Goal: Transaction & Acquisition: Purchase product/service

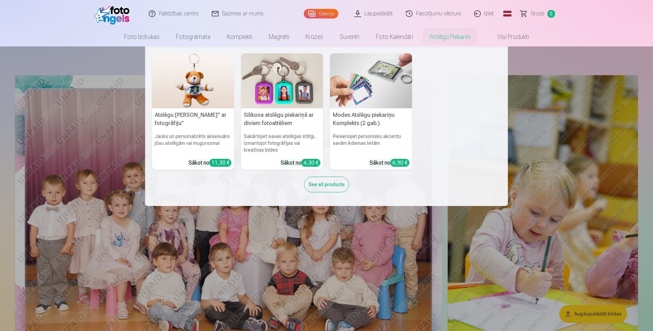
click at [335, 187] on div "See all products" at bounding box center [326, 184] width 45 height 16
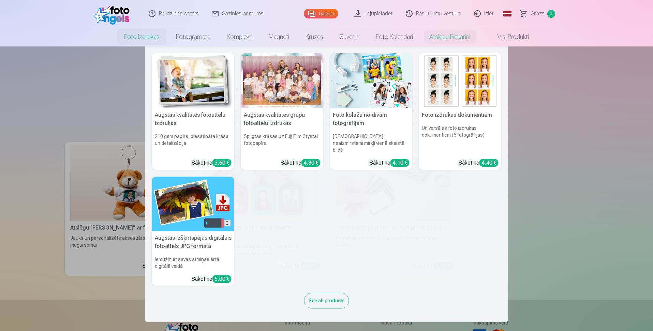
click at [291, 72] on div at bounding box center [282, 80] width 82 height 55
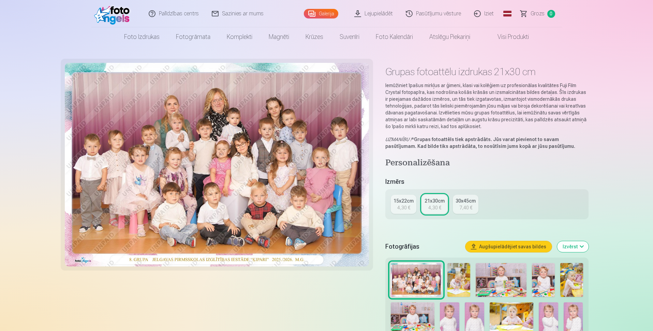
click at [182, 139] on img at bounding box center [217, 164] width 305 height 203
click at [454, 284] on img at bounding box center [459, 280] width 23 height 34
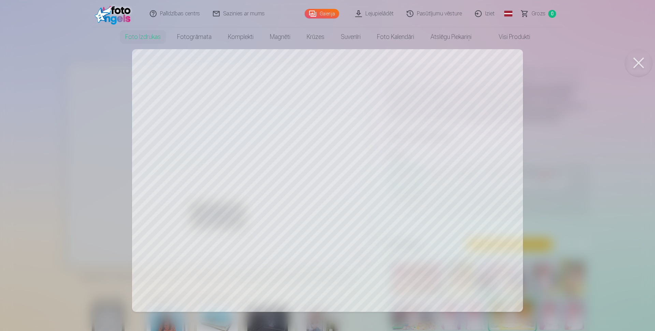
click at [504, 209] on div at bounding box center [327, 165] width 655 height 331
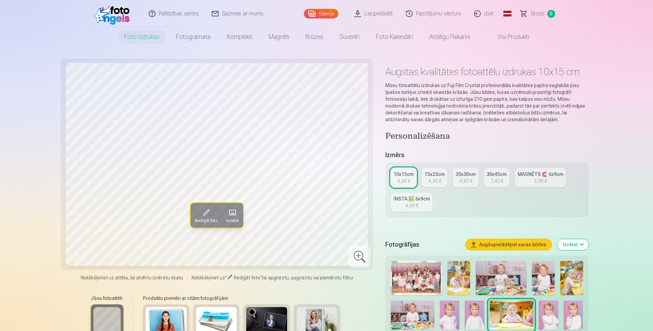
click at [458, 318] on img at bounding box center [449, 314] width 19 height 29
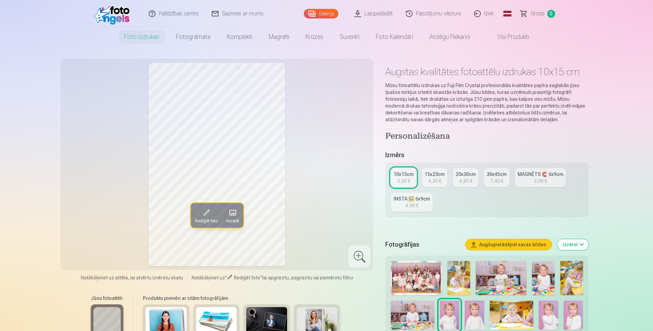
click at [552, 309] on img at bounding box center [548, 314] width 19 height 29
click at [569, 315] on img at bounding box center [573, 314] width 19 height 29
click at [568, 287] on img at bounding box center [571, 278] width 23 height 34
click at [496, 287] on img at bounding box center [501, 278] width 51 height 34
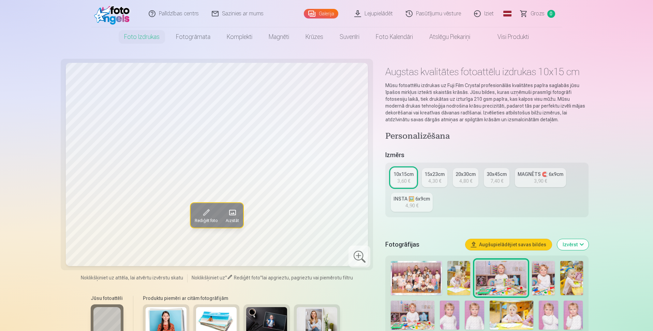
click at [540, 283] on img at bounding box center [543, 278] width 23 height 34
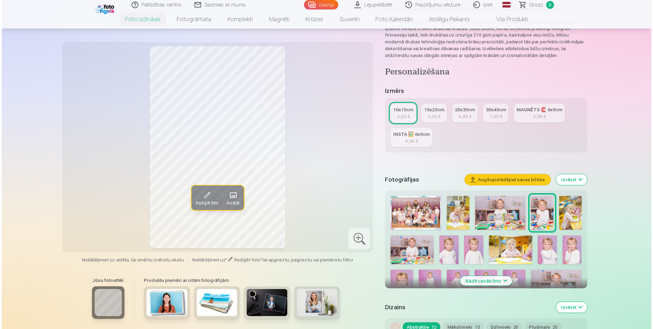
scroll to position [68, 0]
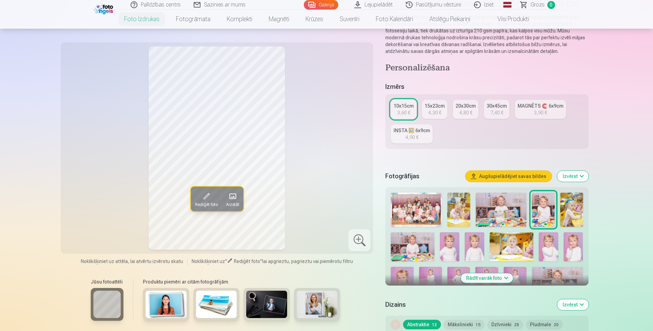
click at [419, 246] on img at bounding box center [413, 246] width 44 height 29
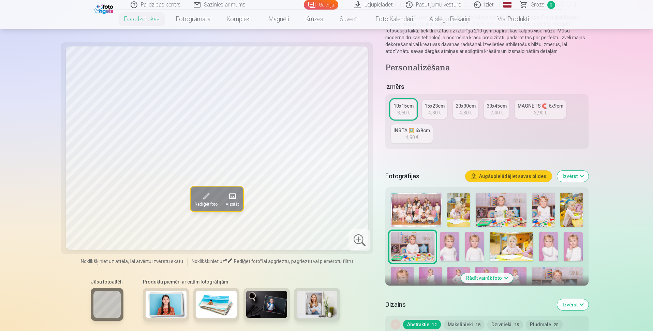
click at [449, 249] on img at bounding box center [449, 246] width 19 height 29
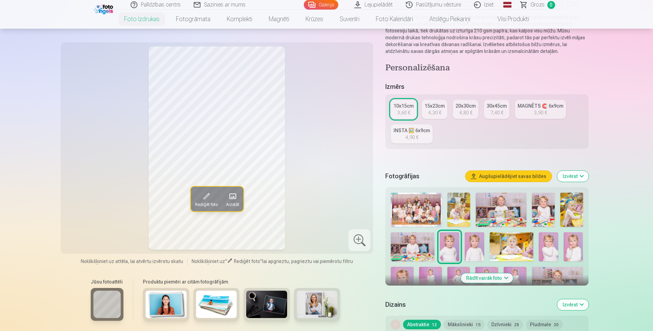
click at [503, 248] on img at bounding box center [512, 246] width 44 height 29
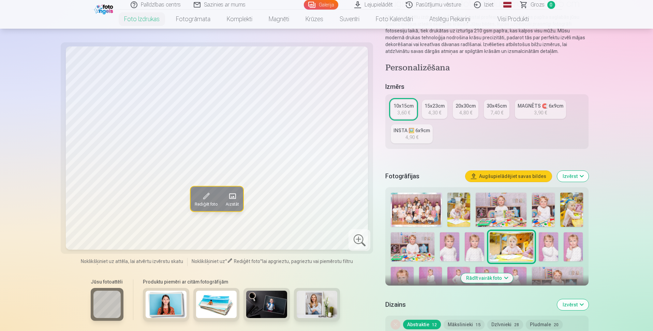
drag, startPoint x: 479, startPoint y: 247, endPoint x: 479, endPoint y: 253, distance: 5.8
click at [479, 248] on img at bounding box center [474, 246] width 19 height 29
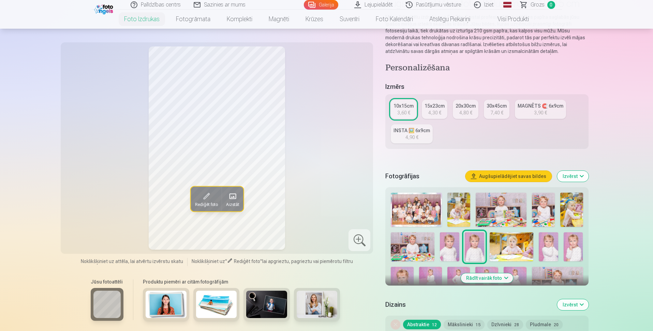
click at [415, 208] on img at bounding box center [416, 209] width 51 height 34
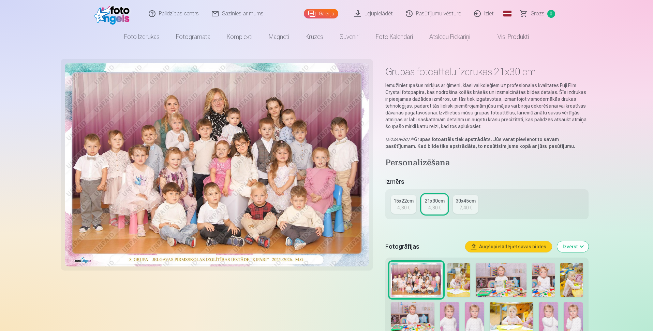
click at [250, 173] on img at bounding box center [217, 164] width 305 height 203
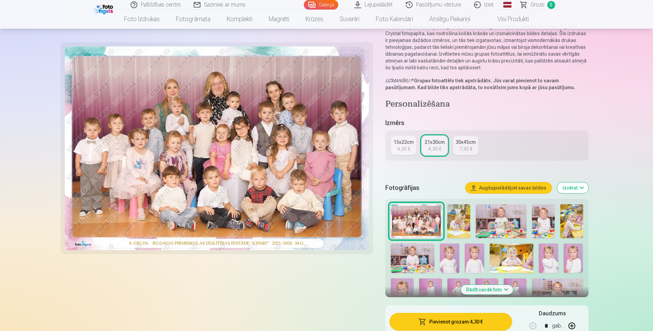
scroll to position [68, 0]
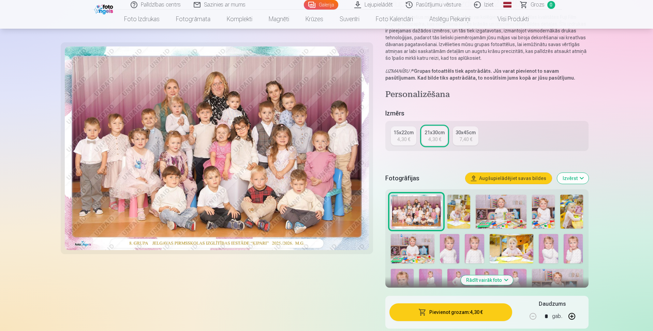
click at [408, 278] on img at bounding box center [402, 285] width 23 height 34
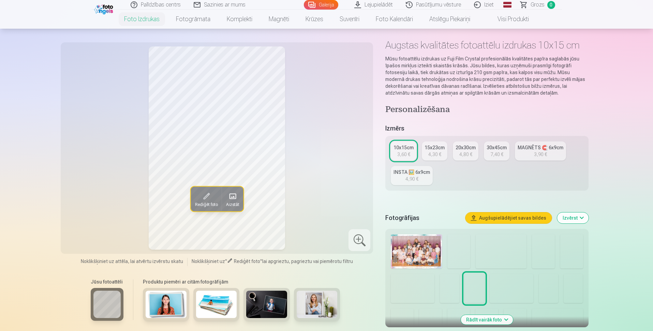
scroll to position [68, 0]
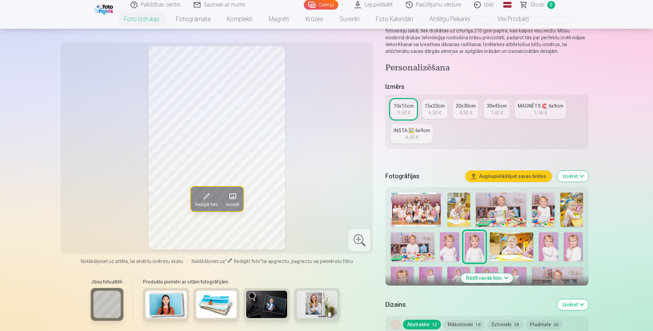
click at [494, 278] on button "Rādīt vairāk foto" at bounding box center [487, 278] width 52 height 10
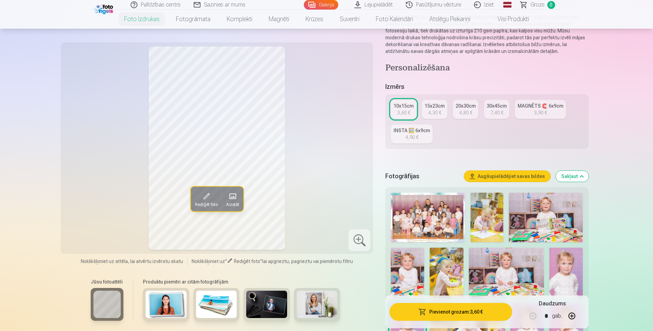
click at [571, 257] on img at bounding box center [565, 272] width 33 height 50
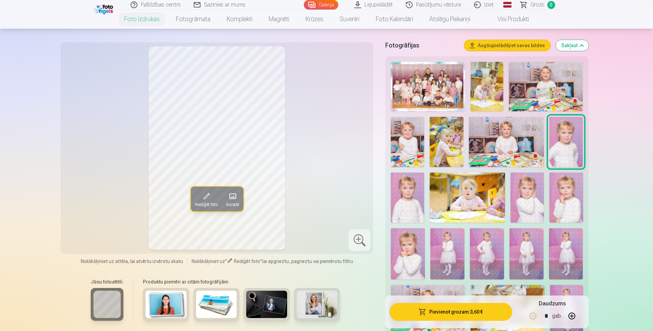
scroll to position [239, 0]
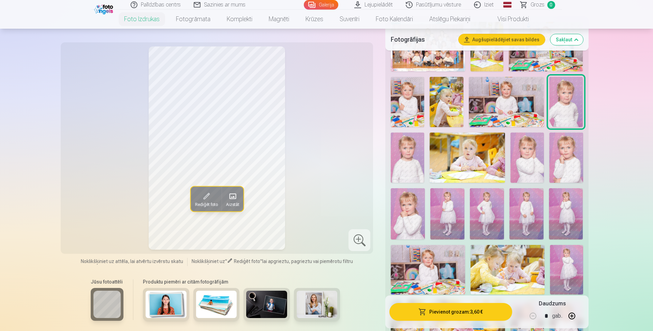
click at [440, 226] on img at bounding box center [447, 213] width 34 height 51
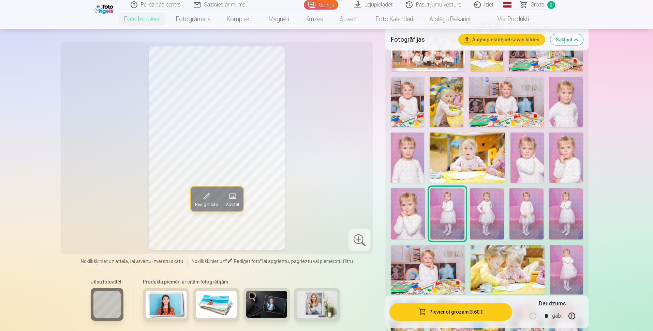
click at [480, 220] on img at bounding box center [487, 213] width 34 height 51
click at [524, 213] on img at bounding box center [527, 213] width 34 height 51
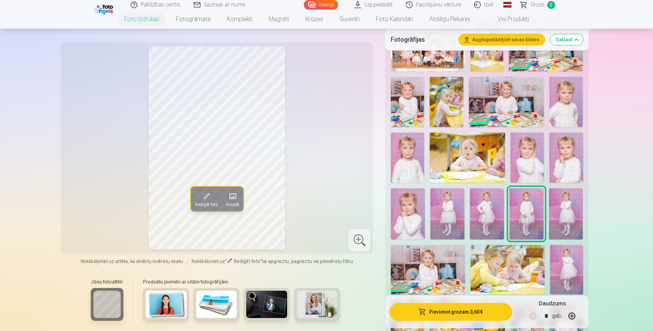
click at [553, 213] on img at bounding box center [566, 213] width 34 height 51
click at [566, 268] on img at bounding box center [566, 269] width 33 height 49
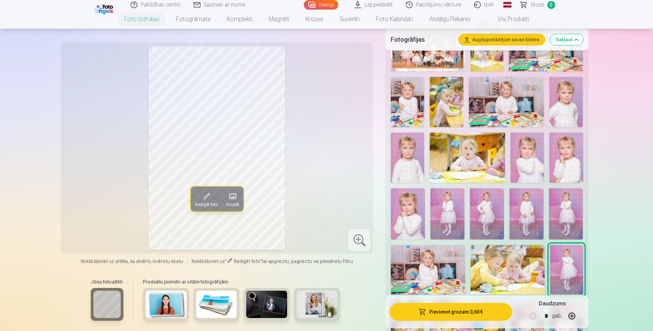
click at [522, 272] on img at bounding box center [508, 269] width 74 height 49
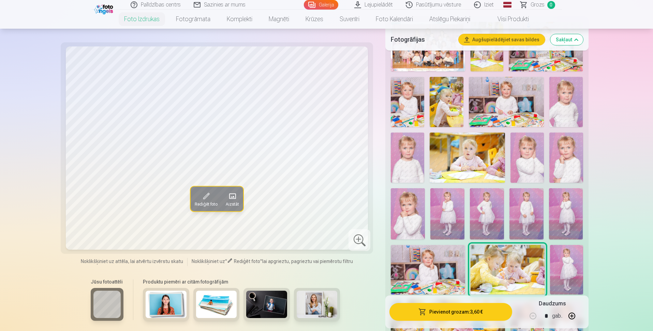
click at [451, 279] on img at bounding box center [428, 269] width 74 height 49
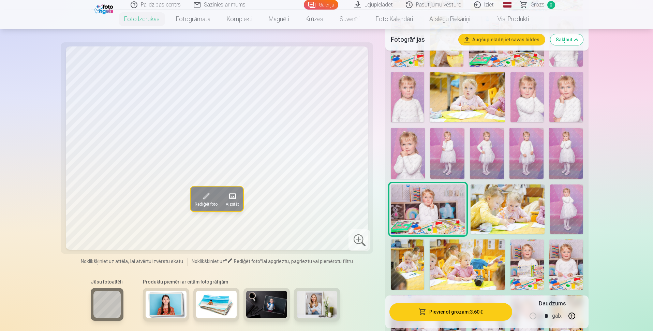
scroll to position [307, 0]
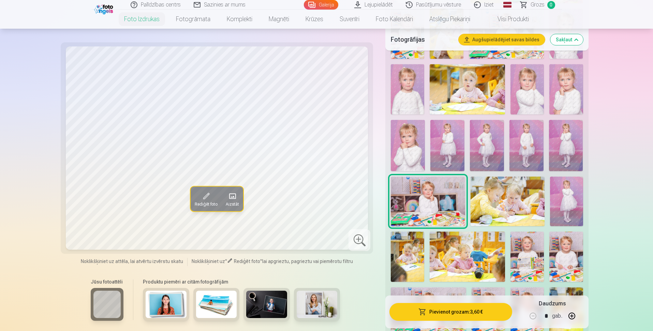
click at [415, 261] on img at bounding box center [407, 256] width 33 height 50
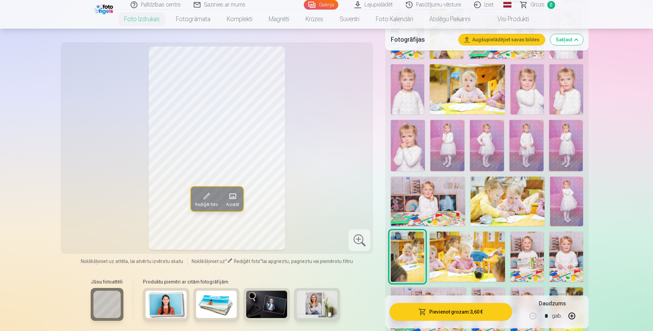
click at [490, 267] on img at bounding box center [467, 256] width 75 height 50
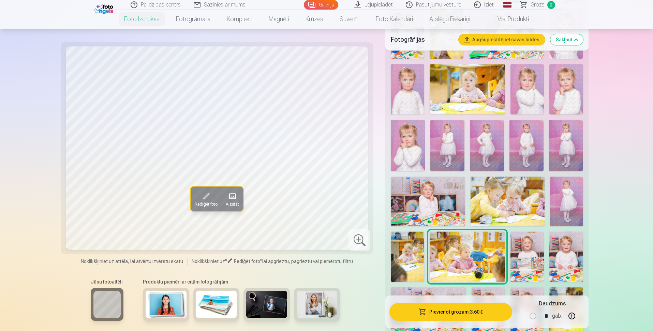
click at [523, 266] on img at bounding box center [527, 256] width 33 height 50
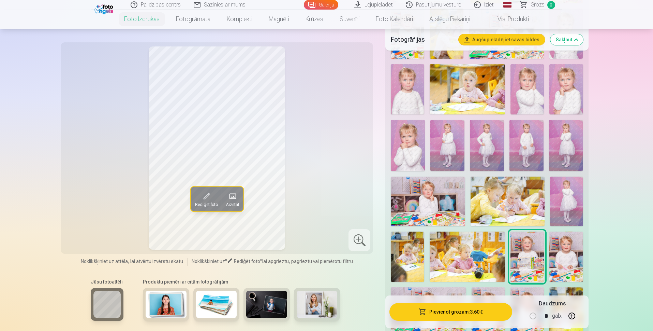
click at [561, 266] on img at bounding box center [565, 256] width 33 height 50
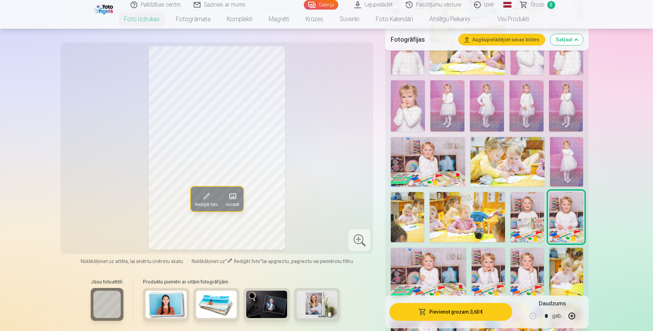
scroll to position [375, 0]
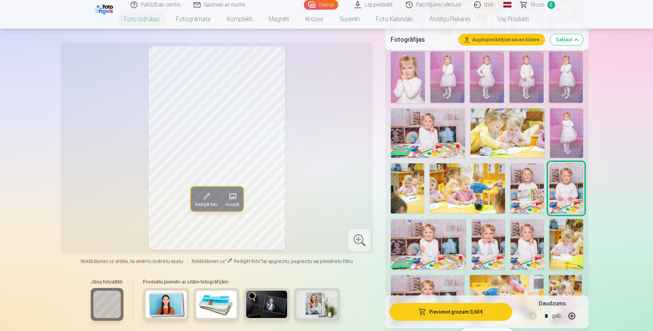
click at [448, 248] on img at bounding box center [428, 244] width 75 height 50
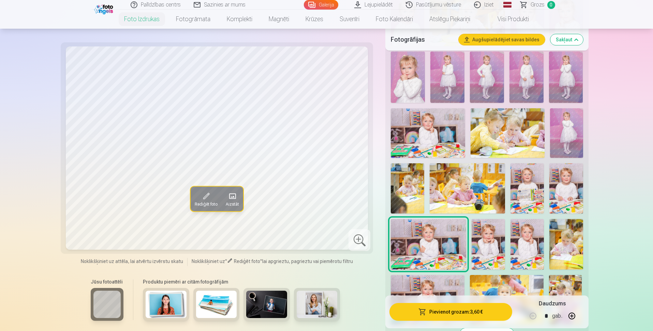
click at [489, 250] on img at bounding box center [488, 244] width 33 height 50
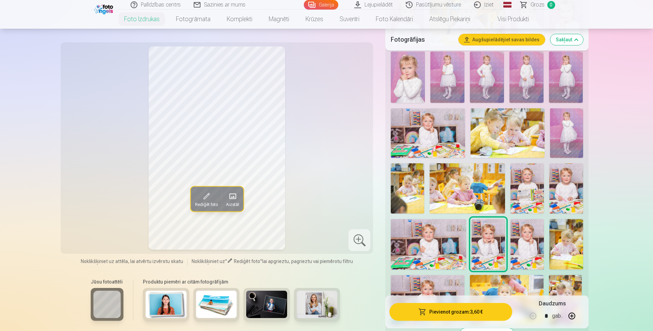
click at [521, 253] on img at bounding box center [527, 244] width 33 height 50
click at [560, 252] on img at bounding box center [565, 244] width 33 height 50
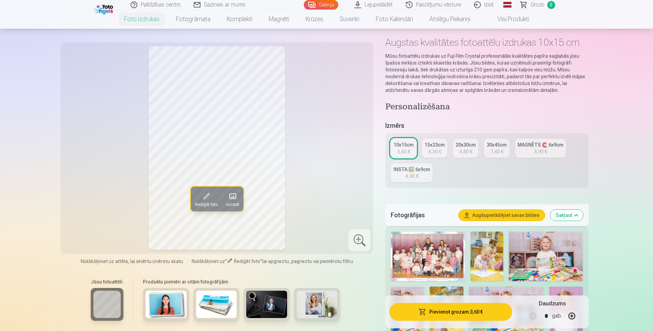
scroll to position [0, 0]
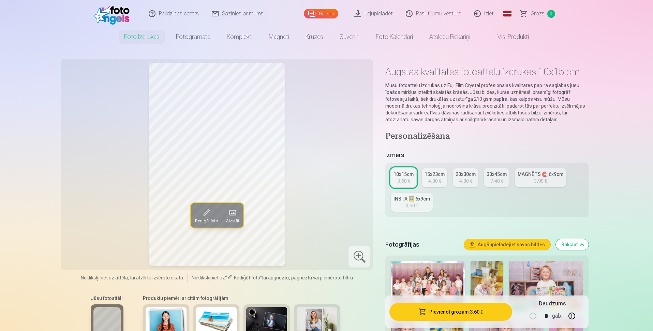
click at [437, 288] on img at bounding box center [428, 285] width 74 height 49
